Goal: Transaction & Acquisition: Download file/media

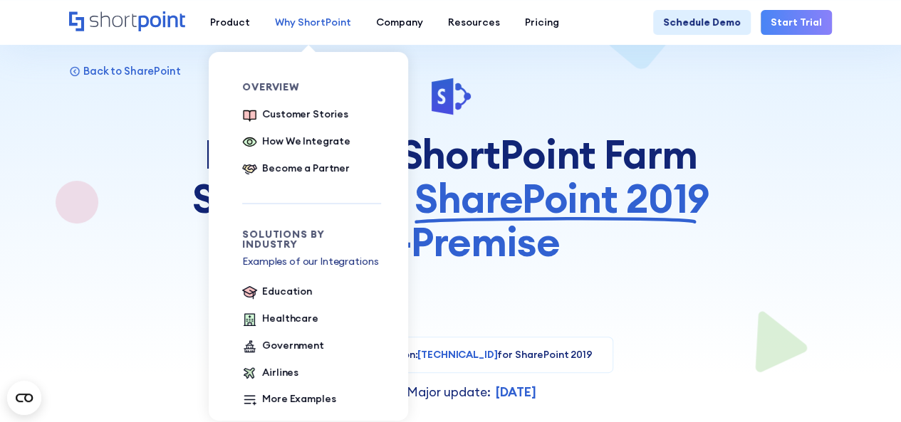
scroll to position [71, 0]
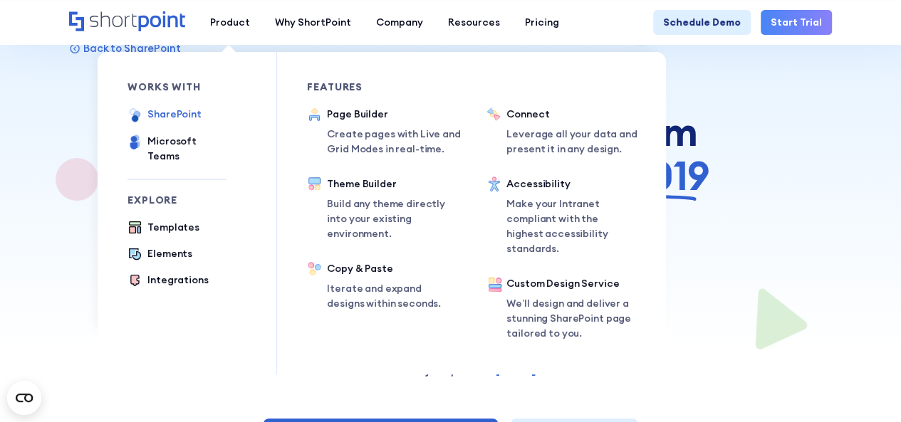
click at [168, 111] on div "SharePoint" at bounding box center [174, 114] width 54 height 15
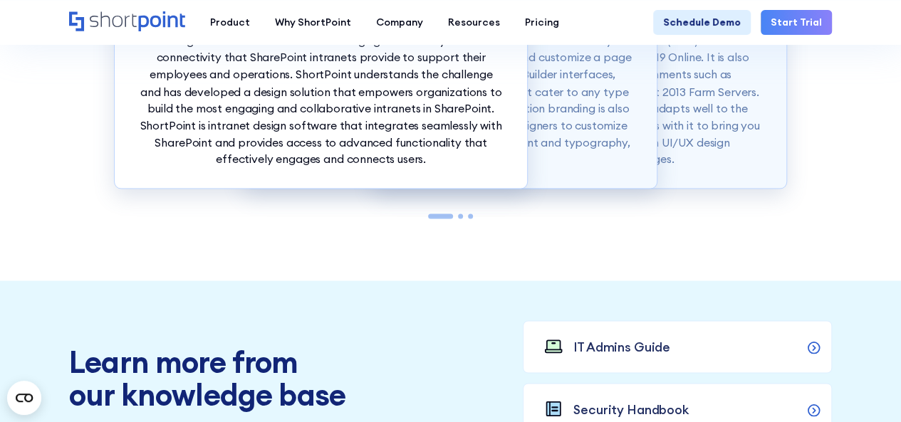
scroll to position [1353, 0]
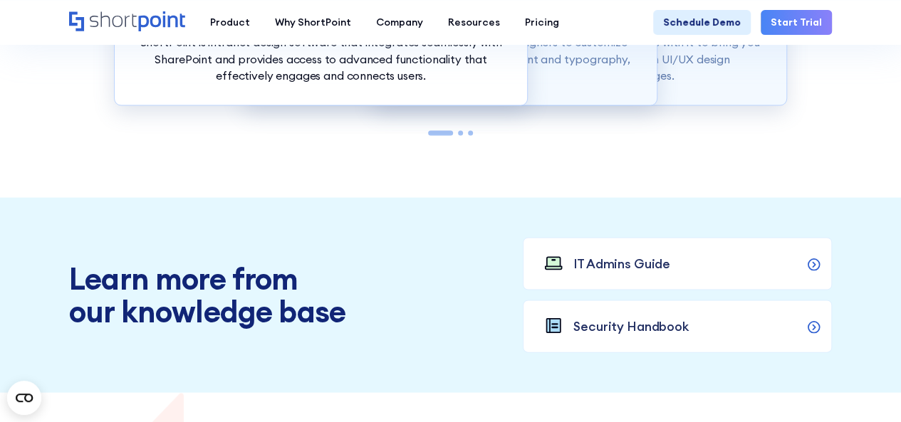
click at [460, 133] on div at bounding box center [460, 133] width 5 height 5
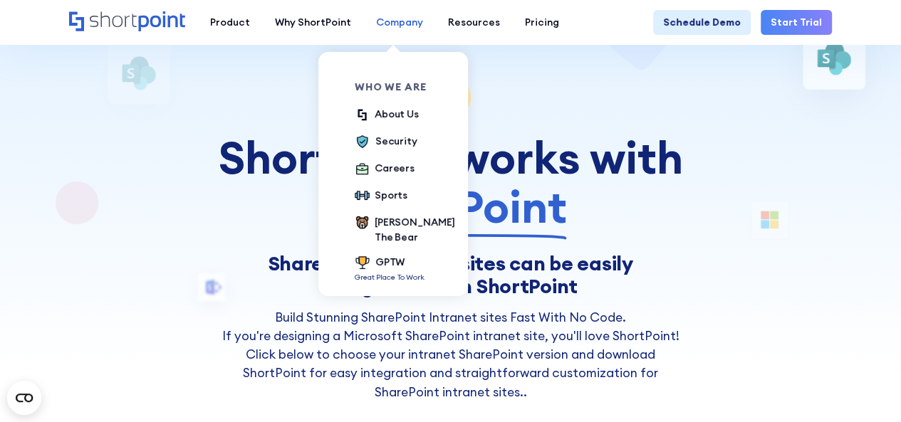
scroll to position [0, 0]
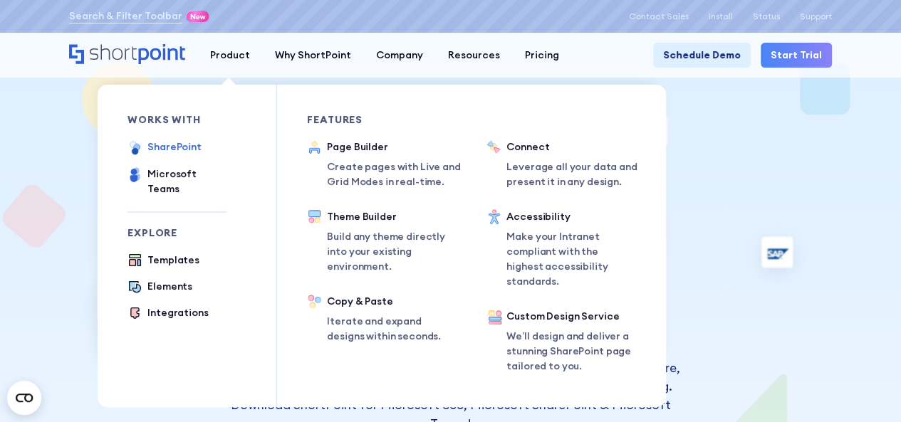
click at [182, 150] on div "SharePoint" at bounding box center [174, 147] width 54 height 15
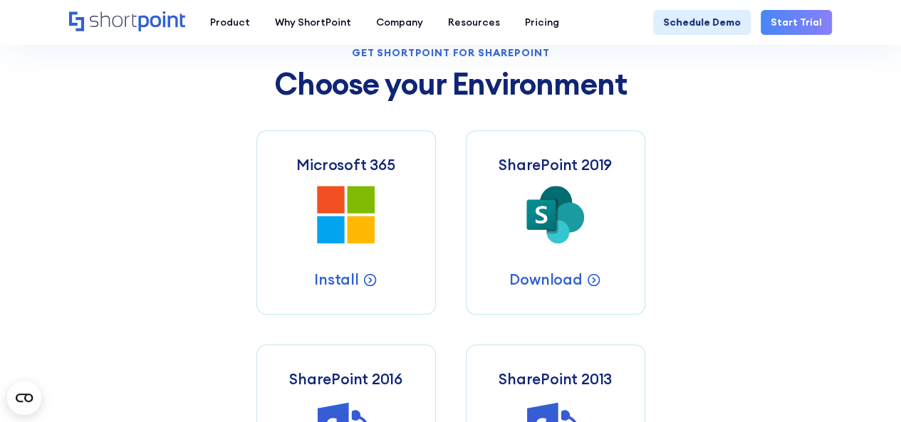
scroll to position [570, 0]
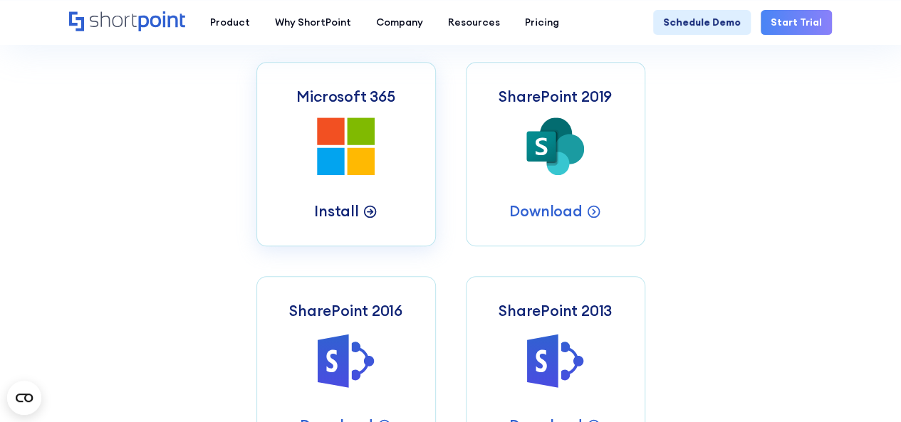
click at [351, 215] on p "Install" at bounding box center [336, 211] width 45 height 19
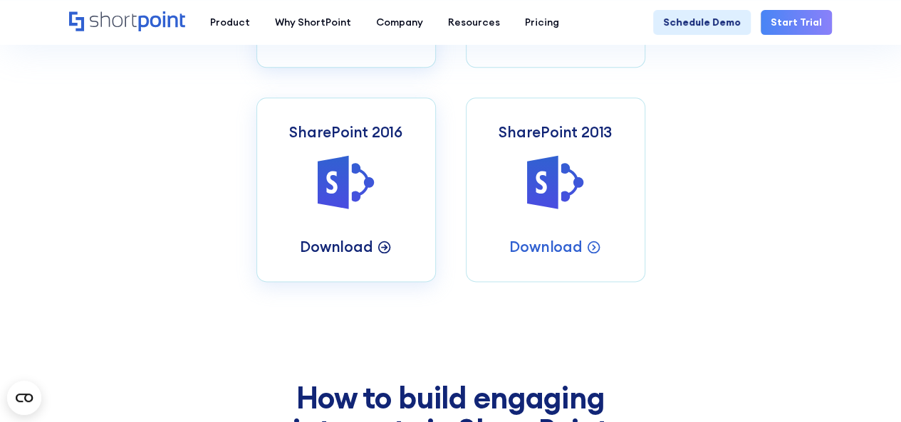
scroll to position [783, 0]
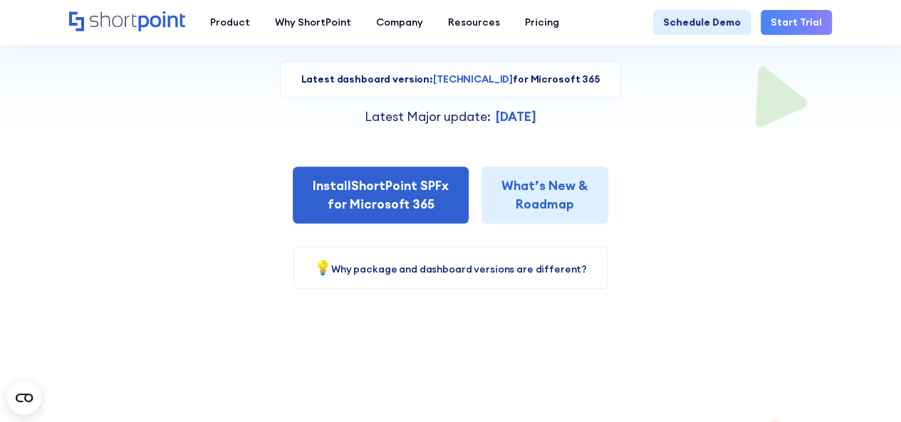
scroll to position [214, 0]
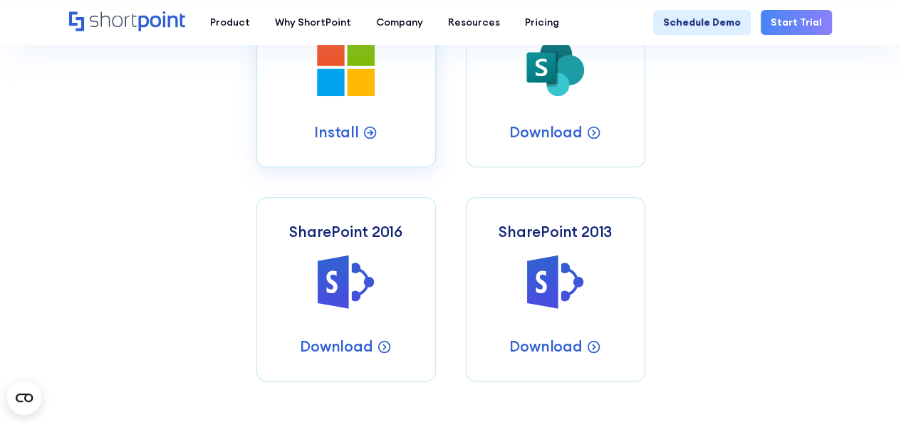
scroll to position [712, 0]
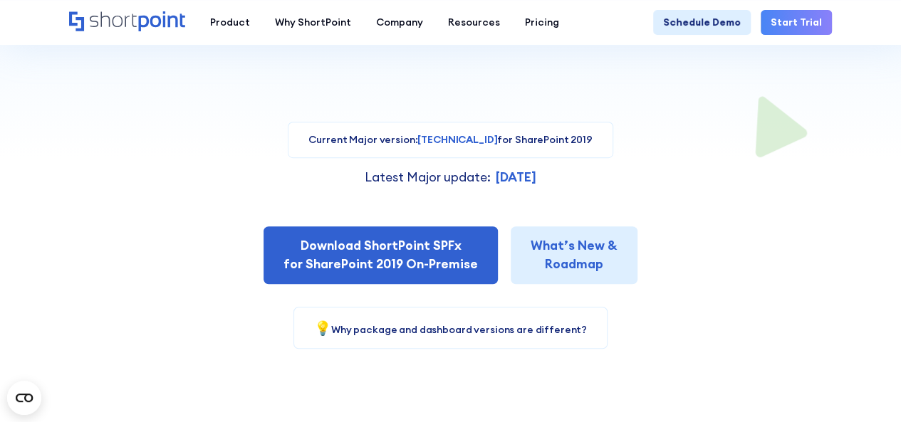
scroll to position [285, 0]
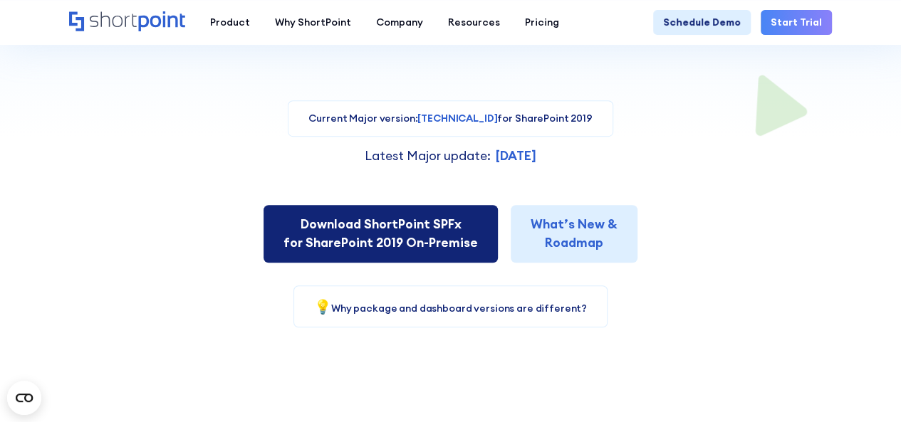
click at [344, 232] on link "Download ShortPoint SPFx for SharePoint 2019 On-Premise" at bounding box center [380, 234] width 234 height 58
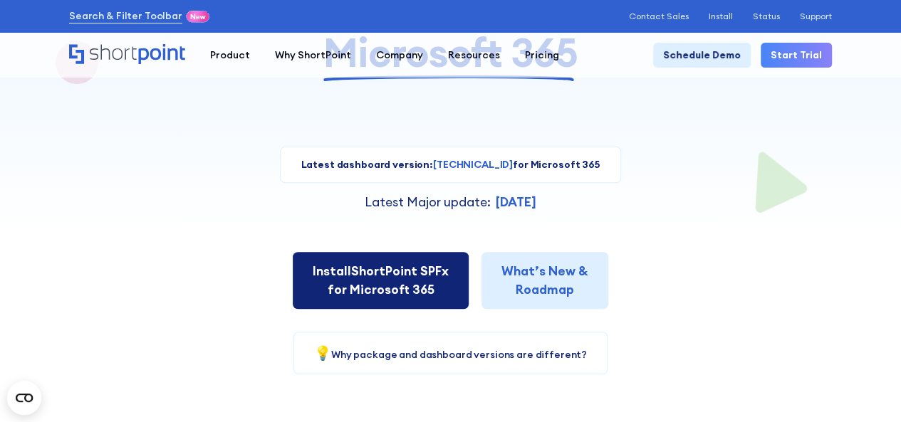
scroll to position [285, 0]
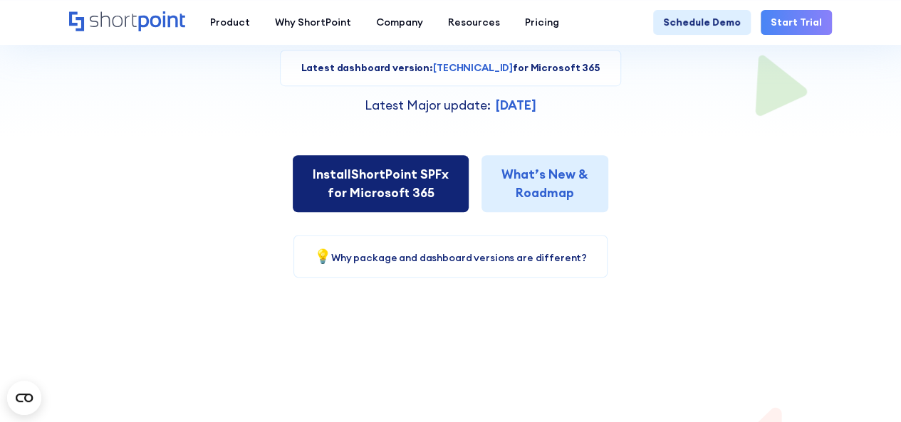
click at [385, 204] on link "Install ShortPoint SPFx for Microsoft 365" at bounding box center [381, 184] width 176 height 58
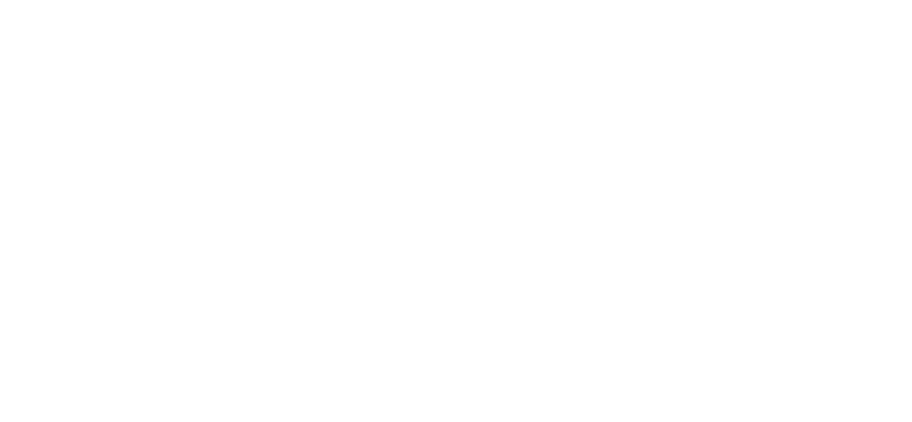
select select "SharePoint 2019 (On-Premise)"
